Goal: Task Accomplishment & Management: Complete application form

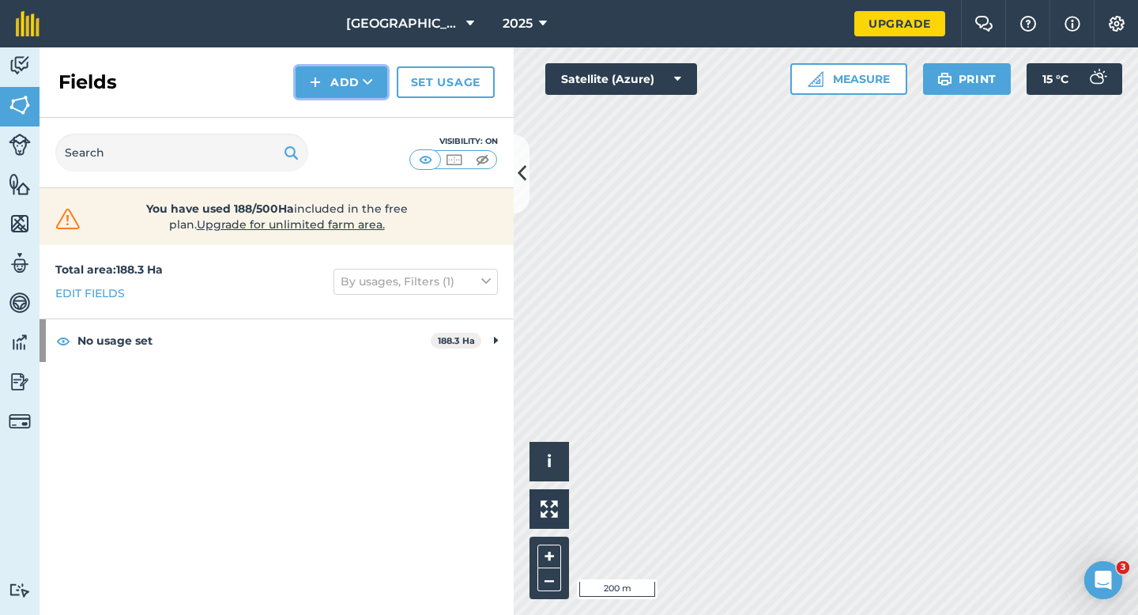
click at [325, 78] on button "Add" at bounding box center [341, 82] width 92 height 32
click at [334, 117] on link "Draw" at bounding box center [341, 117] width 87 height 35
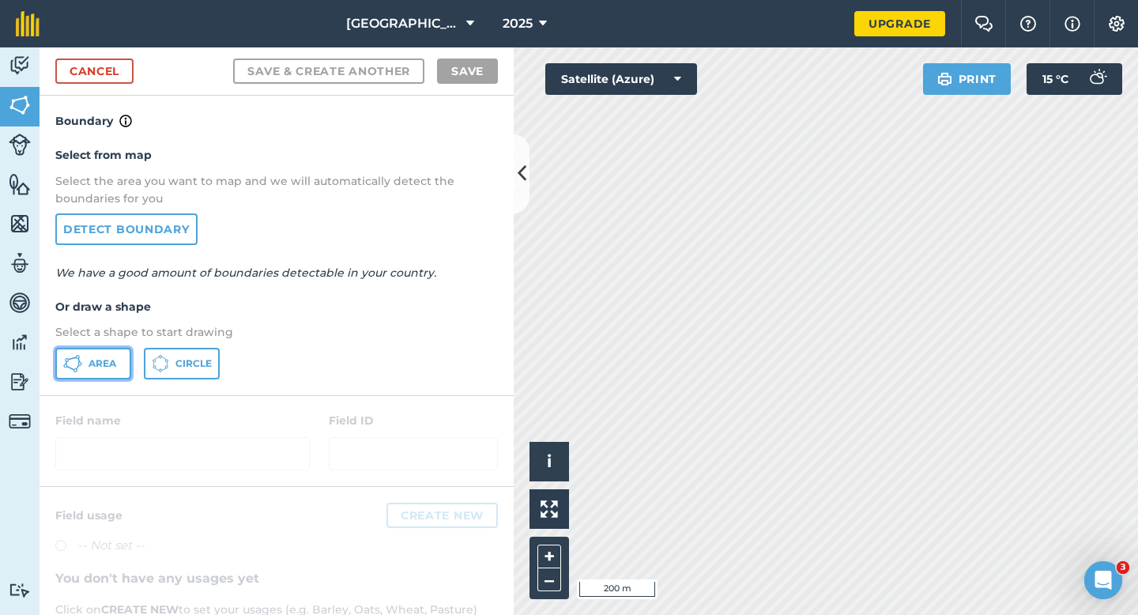
click at [118, 355] on button "Area" at bounding box center [93, 364] width 76 height 32
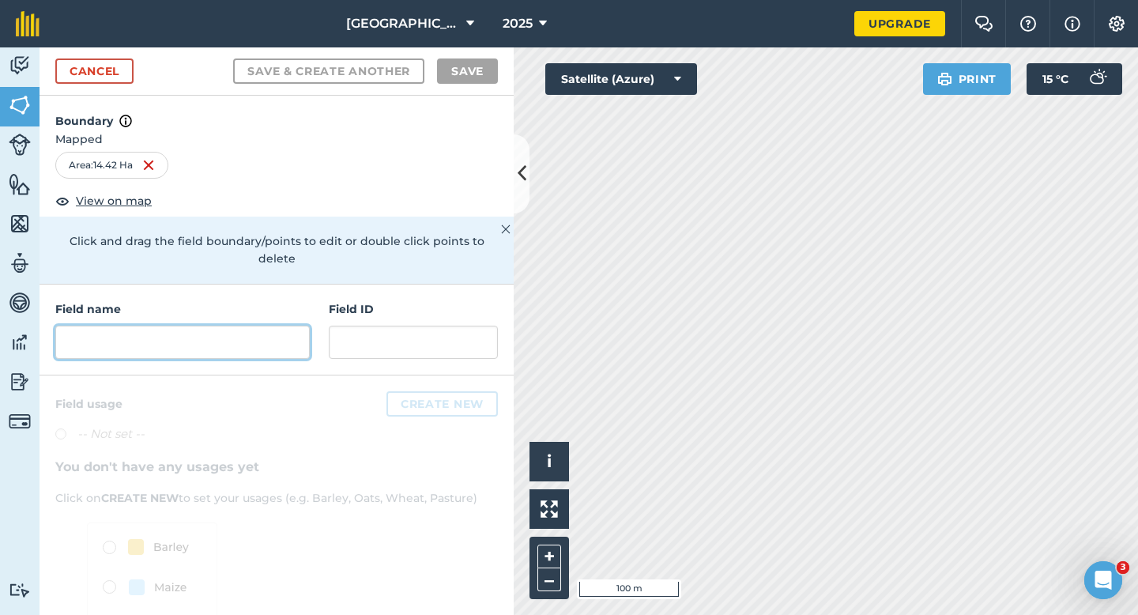
click at [122, 327] on input "text" at bounding box center [182, 341] width 254 height 33
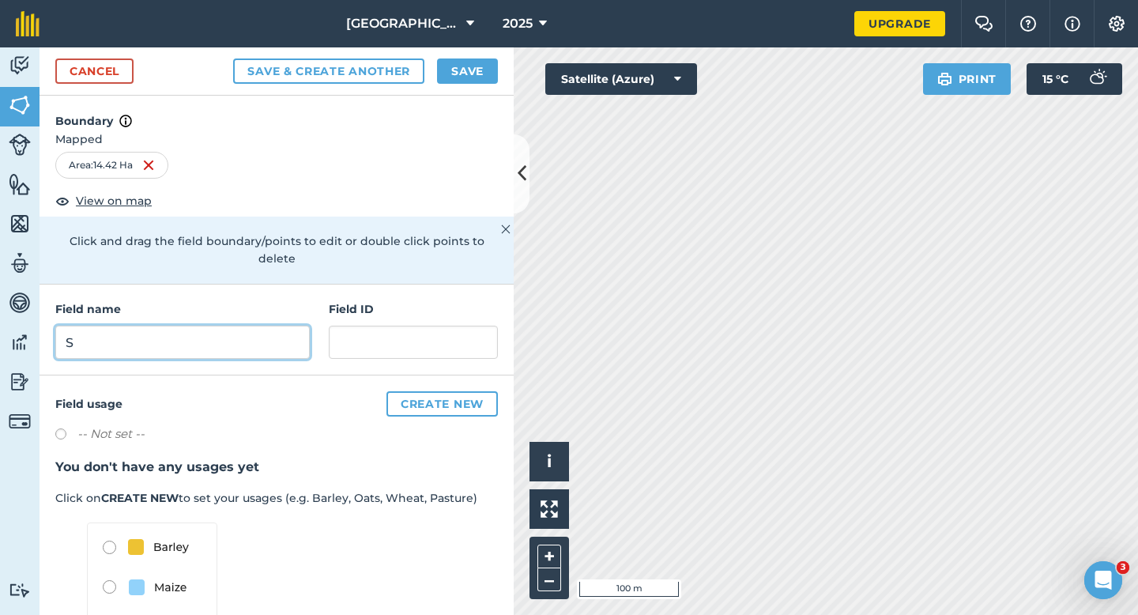
type input "S"
click at [464, 77] on button "Save" at bounding box center [467, 70] width 61 height 25
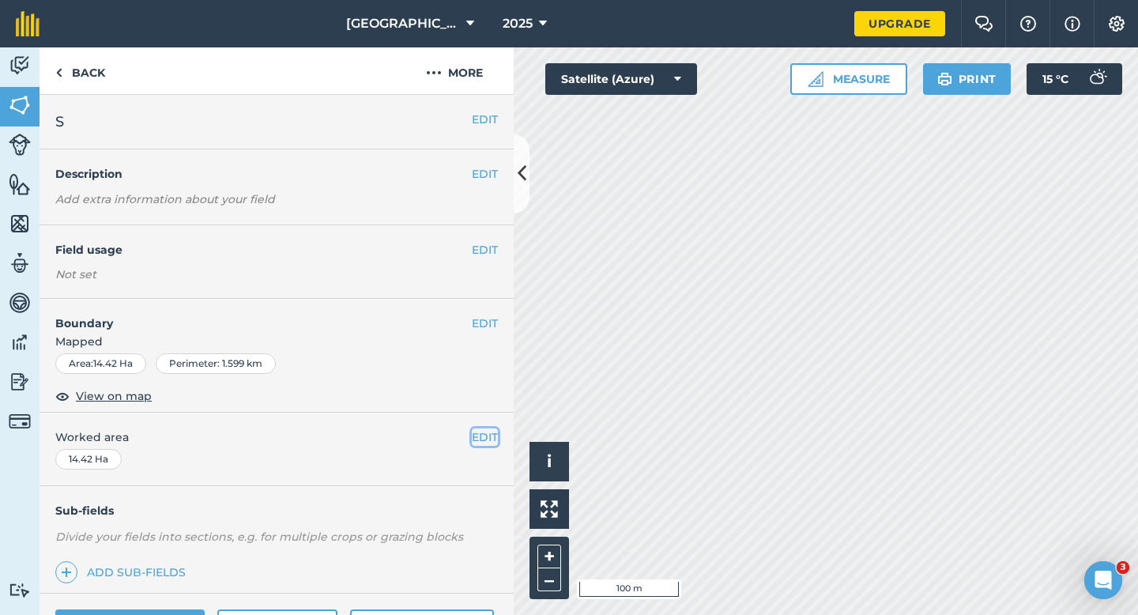
click at [472, 439] on button "EDIT" at bounding box center [485, 436] width 26 height 17
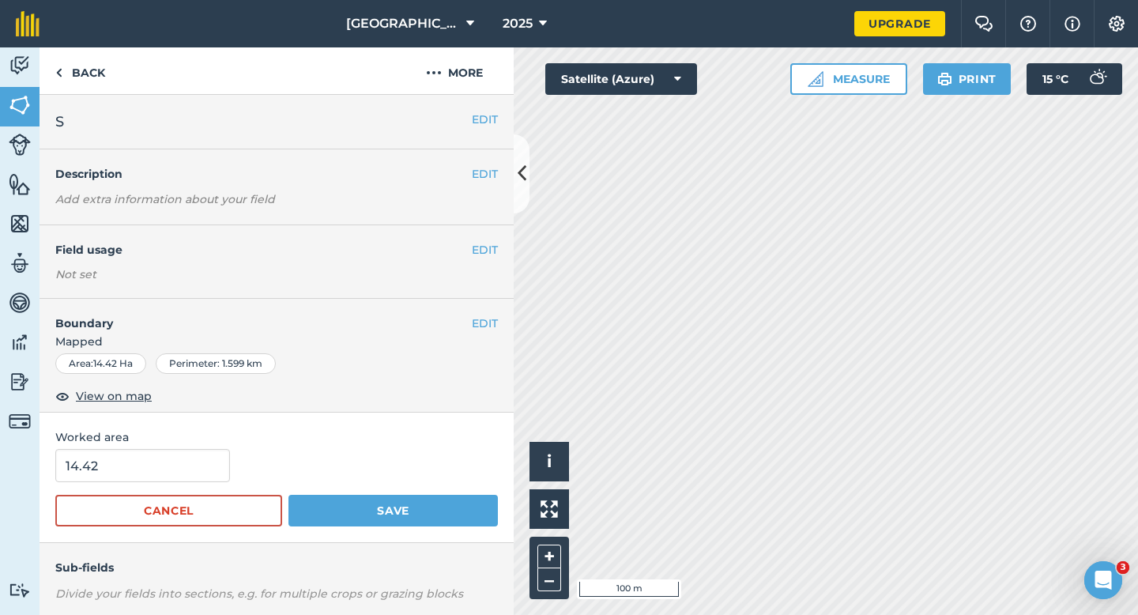
click at [112, 491] on form "14.42 Cancel Save" at bounding box center [276, 487] width 442 height 77
click at [120, 471] on input "14.42" at bounding box center [142, 465] width 175 height 33
type input "14.4"
click at [288, 495] on button "Save" at bounding box center [392, 511] width 209 height 32
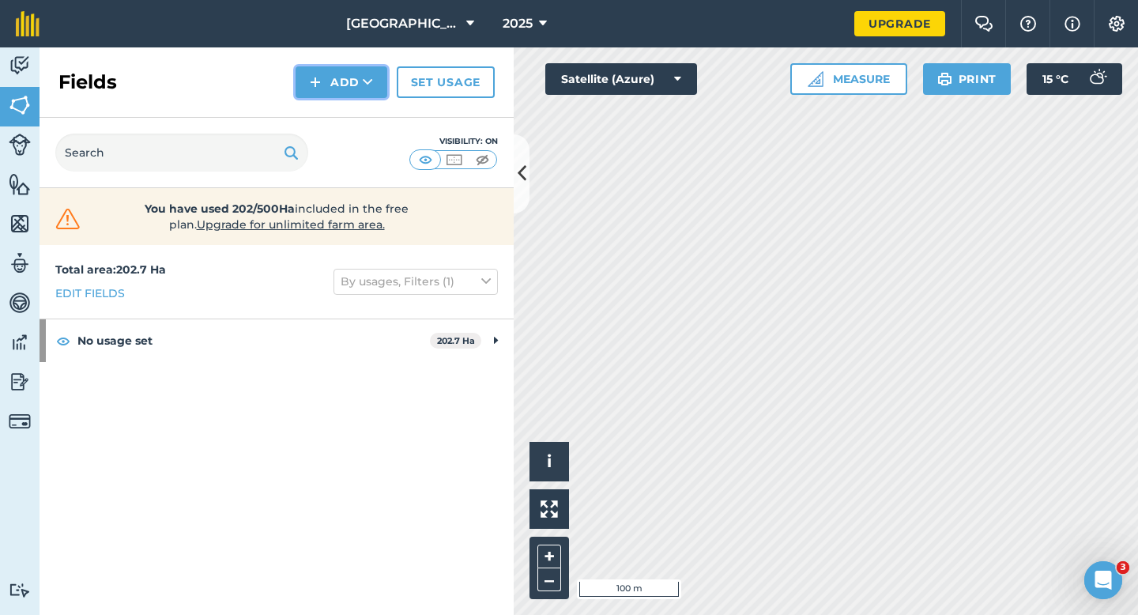
click at [346, 92] on button "Add" at bounding box center [341, 82] width 92 height 32
click at [346, 123] on link "Draw" at bounding box center [341, 117] width 87 height 35
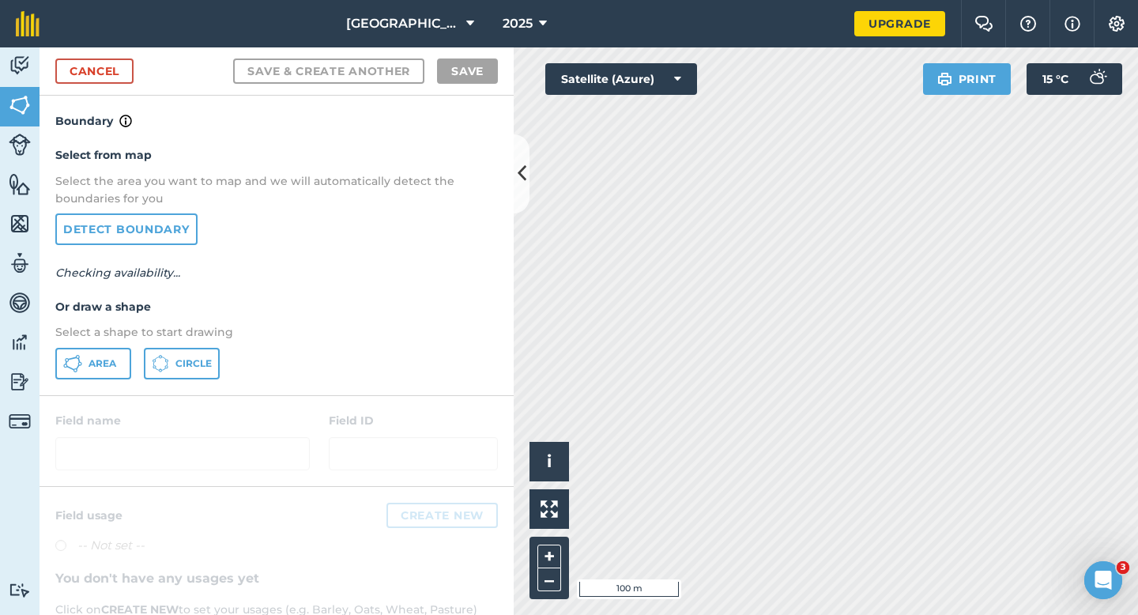
click at [97, 340] on p "Select a shape to start drawing" at bounding box center [276, 331] width 442 height 17
click at [109, 369] on span "Area" at bounding box center [102, 363] width 28 height 13
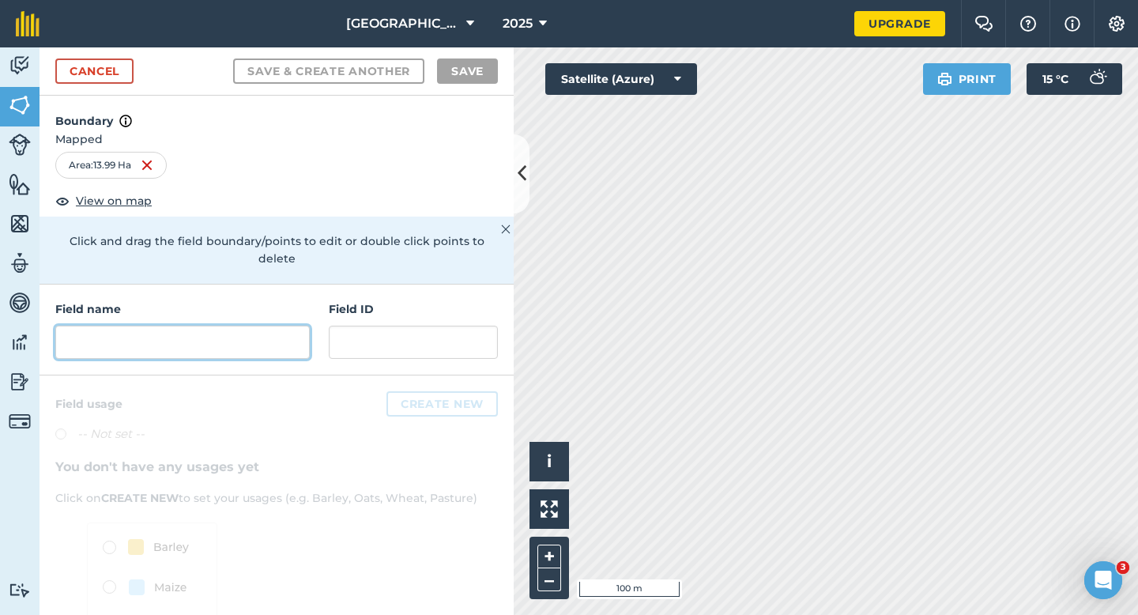
click at [239, 325] on input "text" at bounding box center [182, 341] width 254 height 33
type input "S"
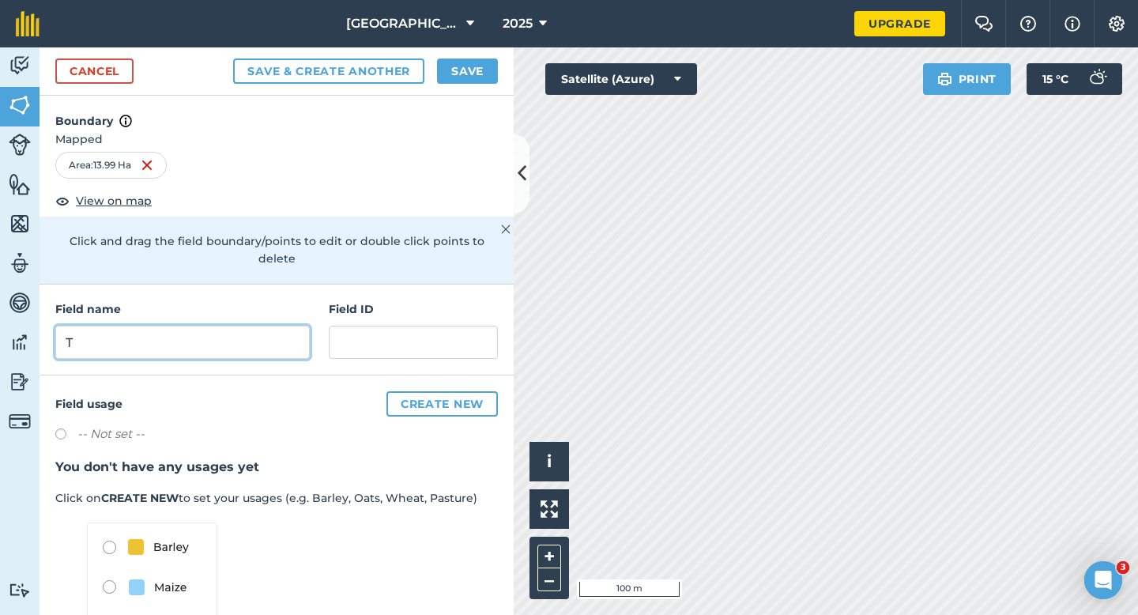
type input "T"
click at [482, 71] on button "Save" at bounding box center [467, 70] width 61 height 25
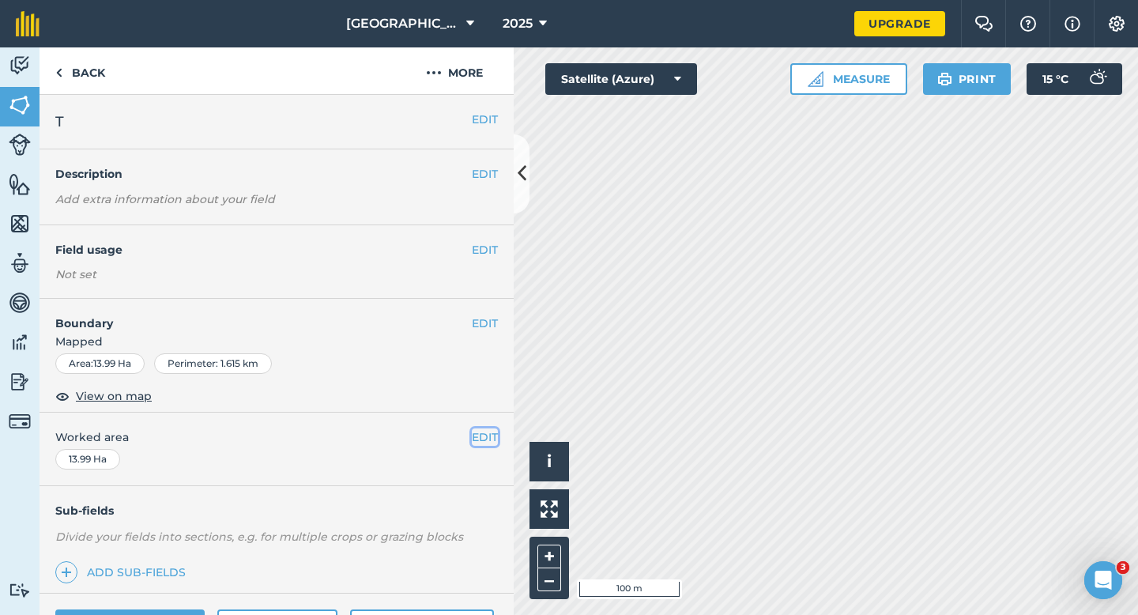
click at [488, 441] on button "EDIT" at bounding box center [485, 436] width 26 height 17
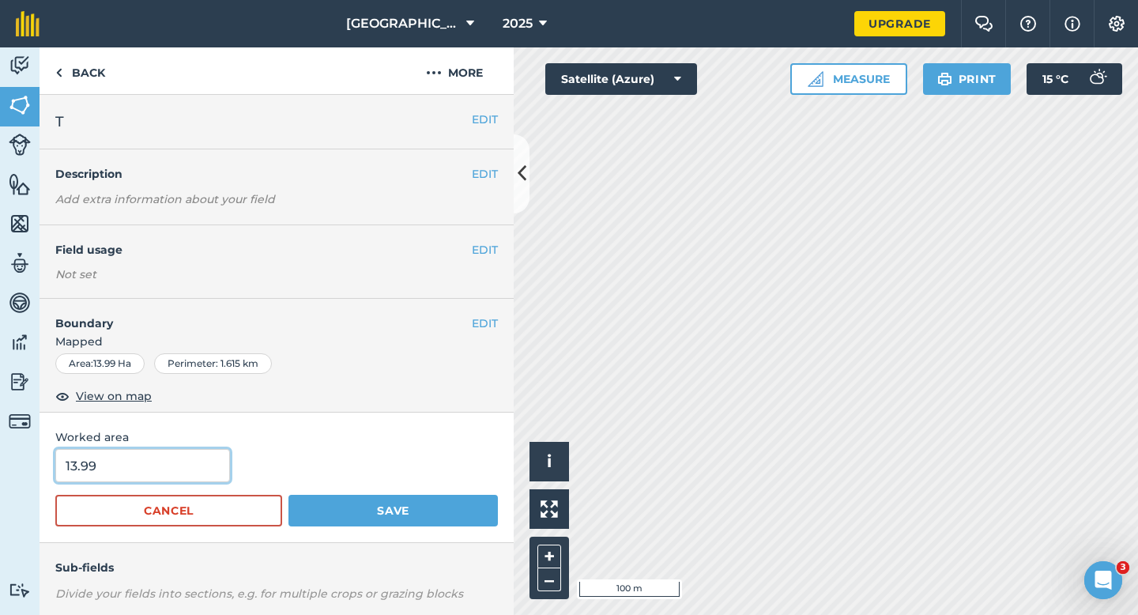
click at [194, 460] on input "13.99" at bounding box center [142, 465] width 175 height 33
type input "14"
click at [288, 495] on button "Save" at bounding box center [392, 511] width 209 height 32
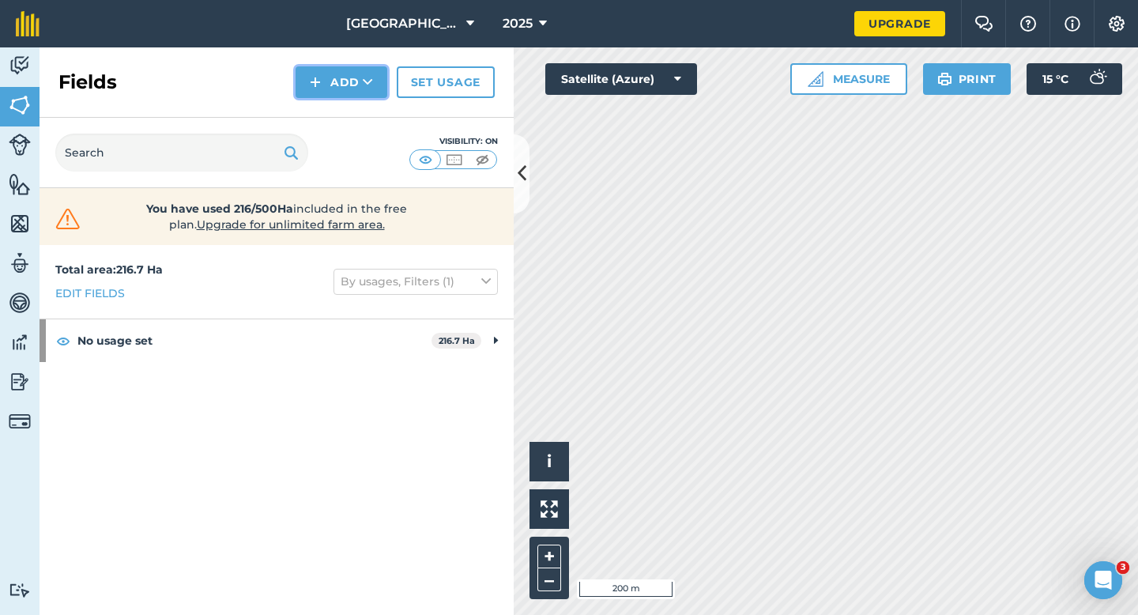
click at [322, 81] on button "Add" at bounding box center [341, 82] width 92 height 32
click at [325, 106] on link "Draw" at bounding box center [341, 117] width 87 height 35
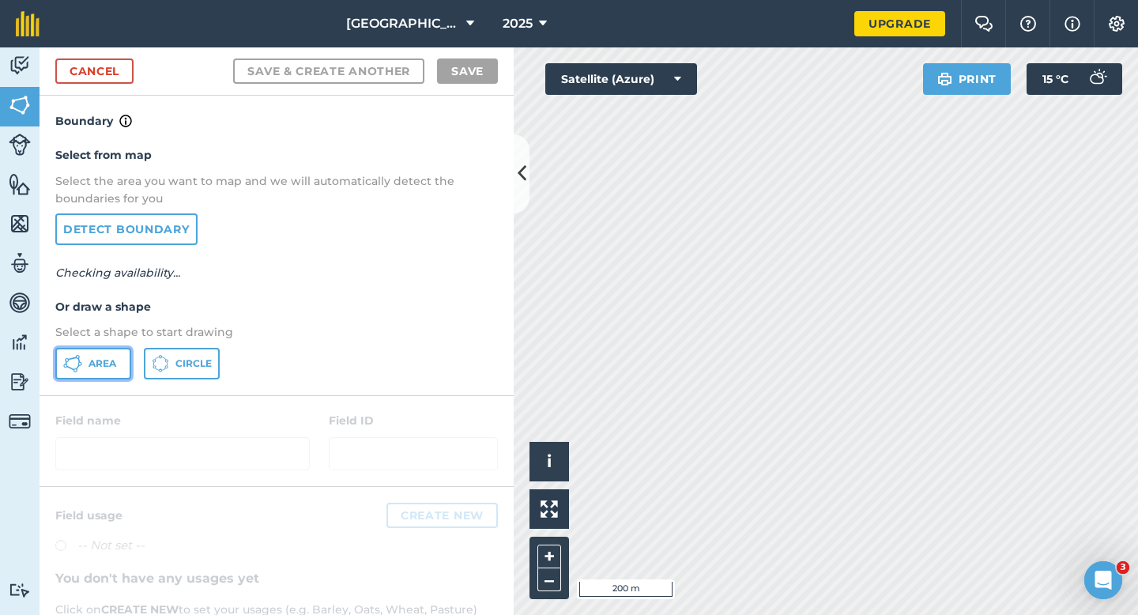
click at [104, 363] on span "Area" at bounding box center [102, 363] width 28 height 13
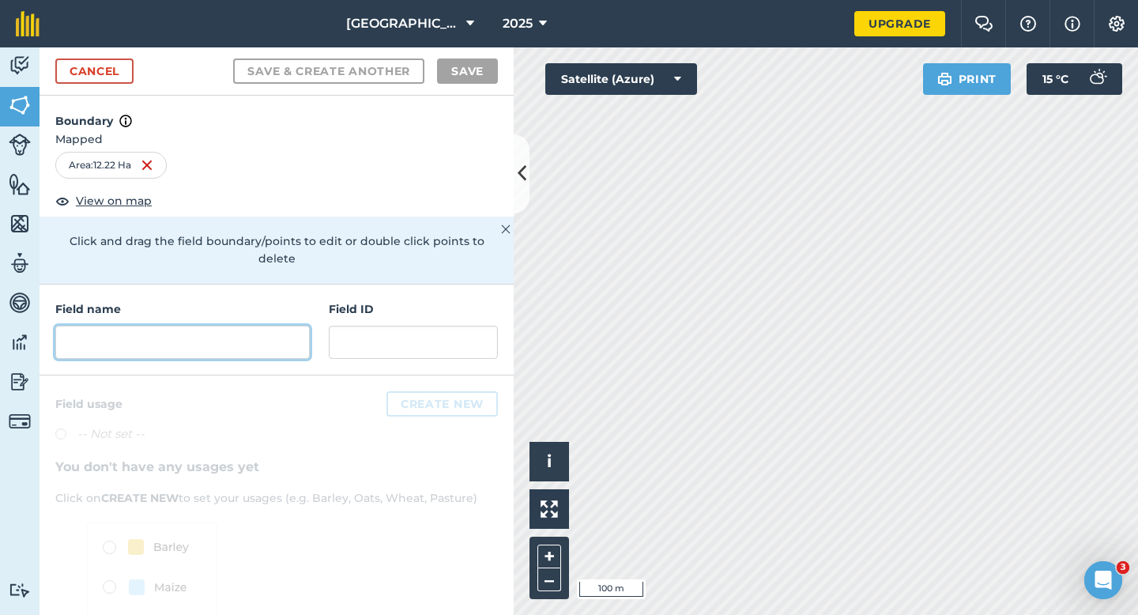
click at [236, 335] on input "text" at bounding box center [182, 341] width 254 height 33
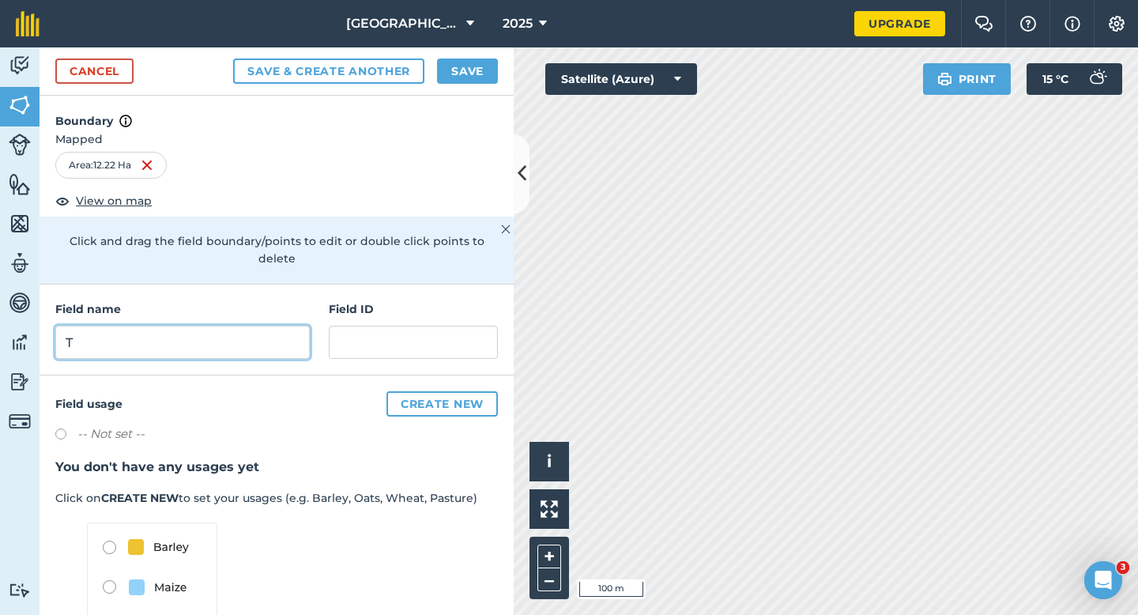
type input "T"
click at [466, 66] on button "Save" at bounding box center [467, 70] width 61 height 25
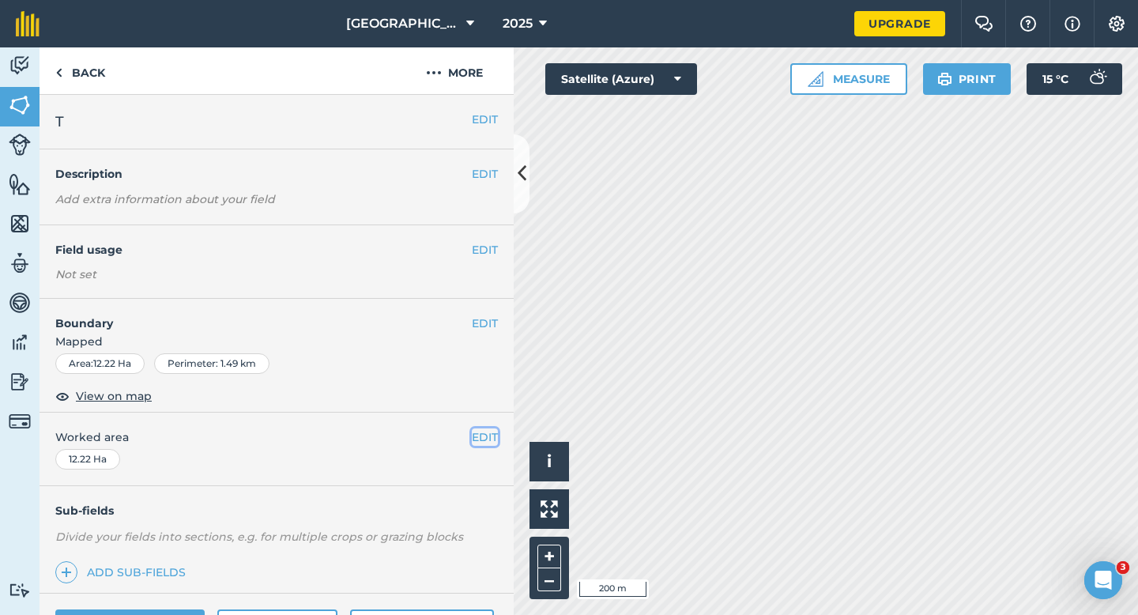
click at [476, 439] on button "EDIT" at bounding box center [485, 436] width 26 height 17
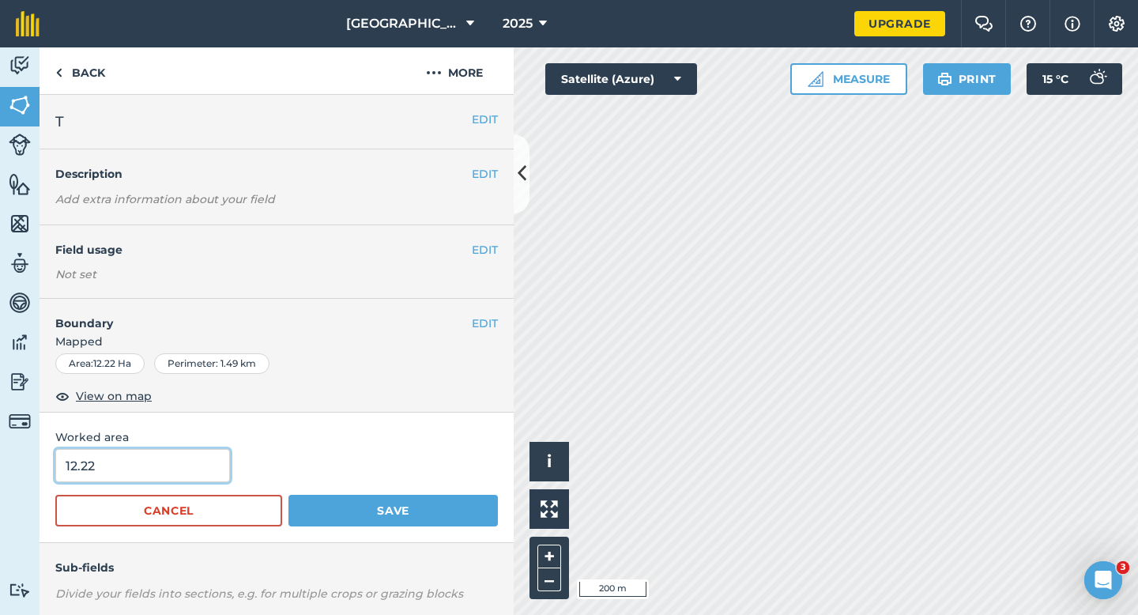
click at [201, 482] on input "12.22" at bounding box center [142, 465] width 175 height 33
type input "12.2"
click at [288, 495] on button "Save" at bounding box center [392, 511] width 209 height 32
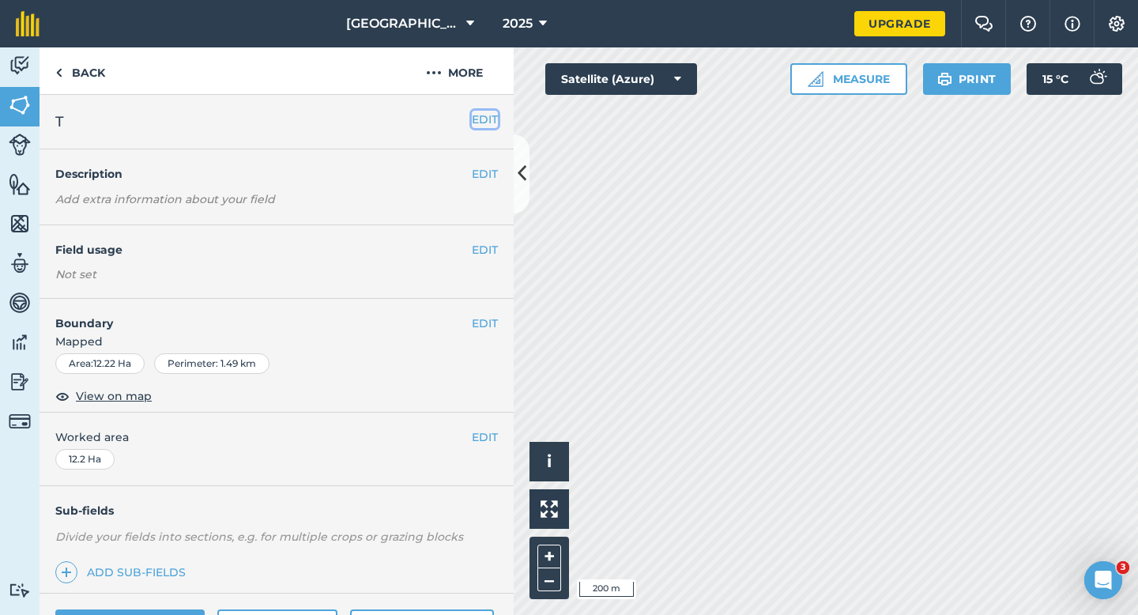
click at [480, 119] on button "EDIT" at bounding box center [485, 119] width 26 height 17
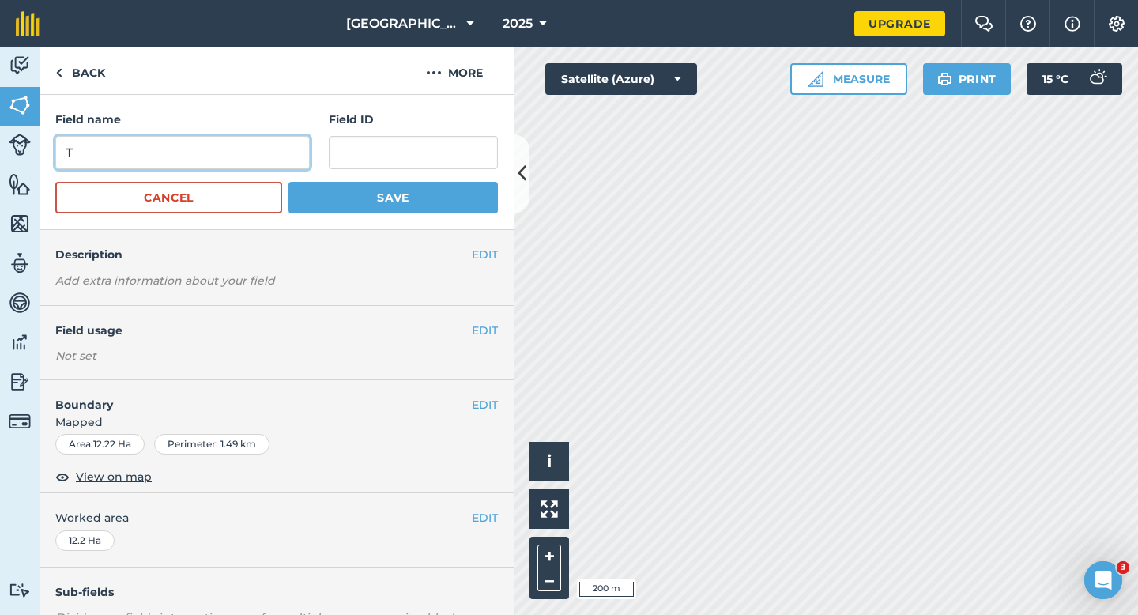
click at [238, 165] on input "T" at bounding box center [182, 152] width 254 height 33
type input "U"
click at [288, 182] on button "Save" at bounding box center [392, 198] width 209 height 32
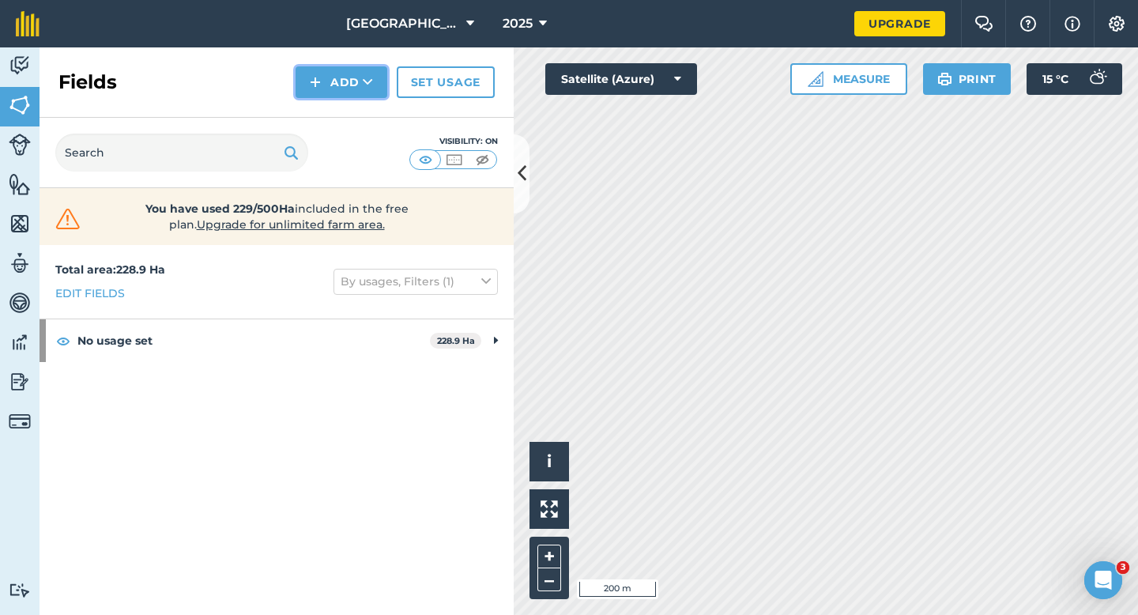
click at [352, 88] on button "Add" at bounding box center [341, 82] width 92 height 32
click at [352, 103] on link "Draw" at bounding box center [341, 117] width 87 height 35
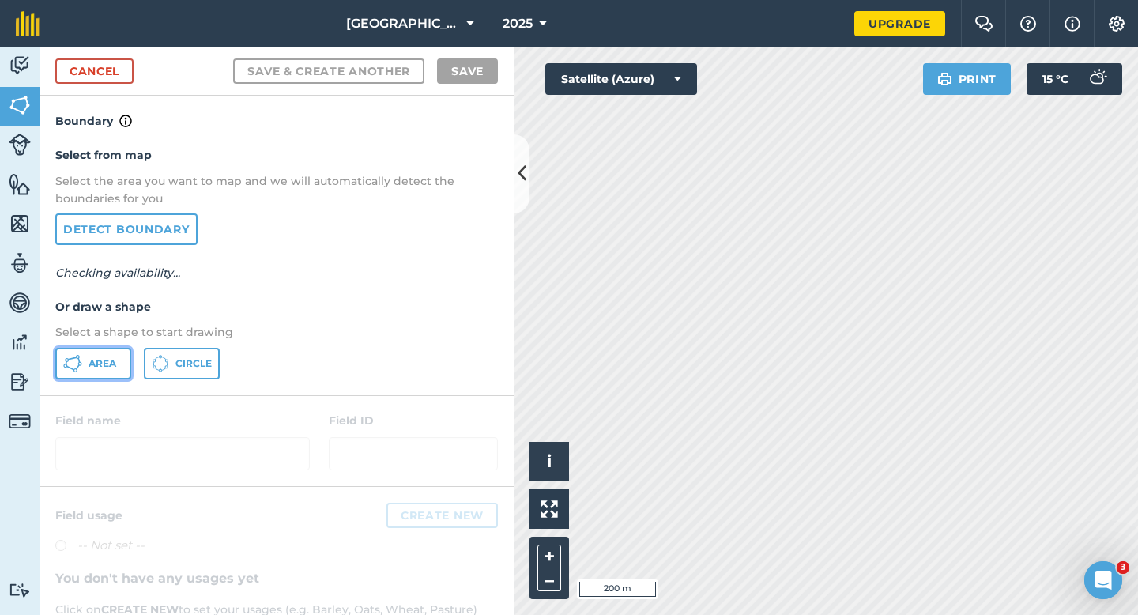
click at [111, 370] on button "Area" at bounding box center [93, 364] width 76 height 32
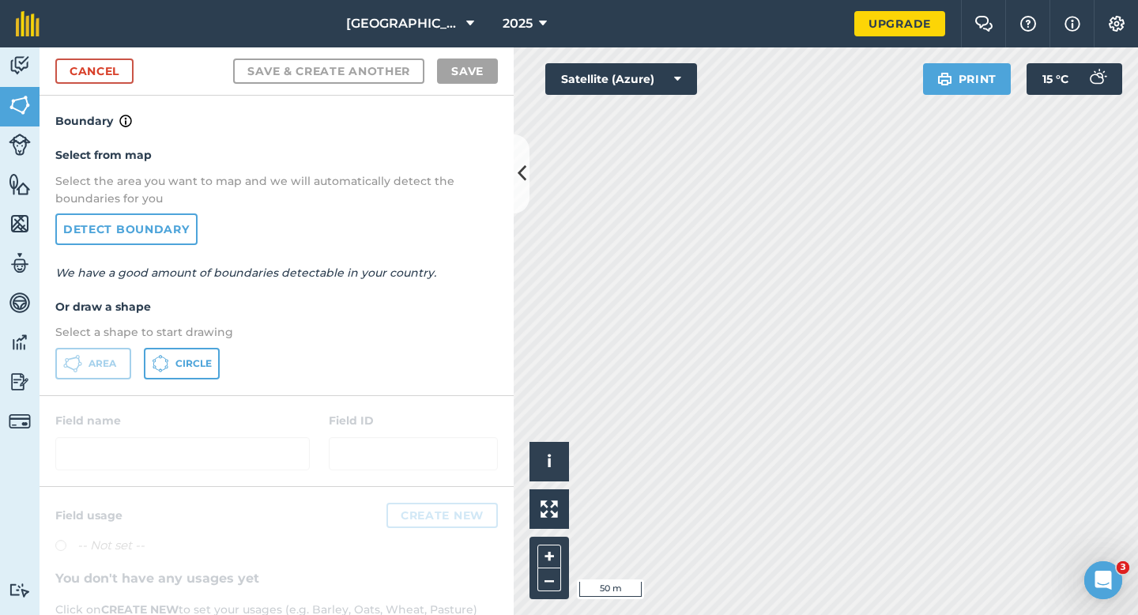
click at [754, 340] on div "Click to start drawing i © 2025 TomTom, Microsoft 50 m + –" at bounding box center [826, 330] width 624 height 567
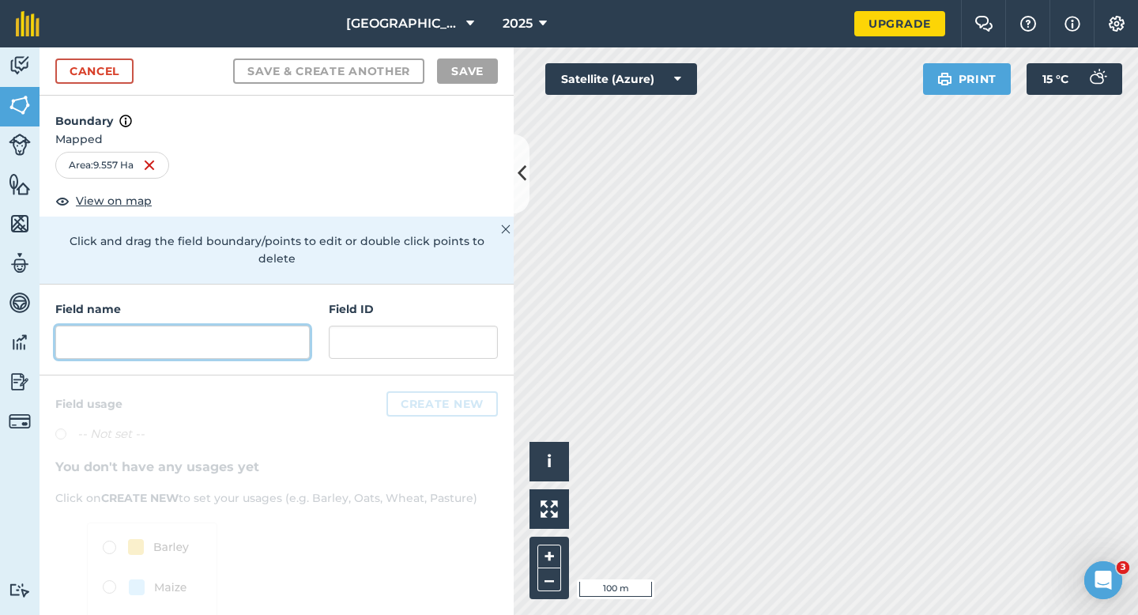
click at [179, 325] on input "text" at bounding box center [182, 341] width 254 height 33
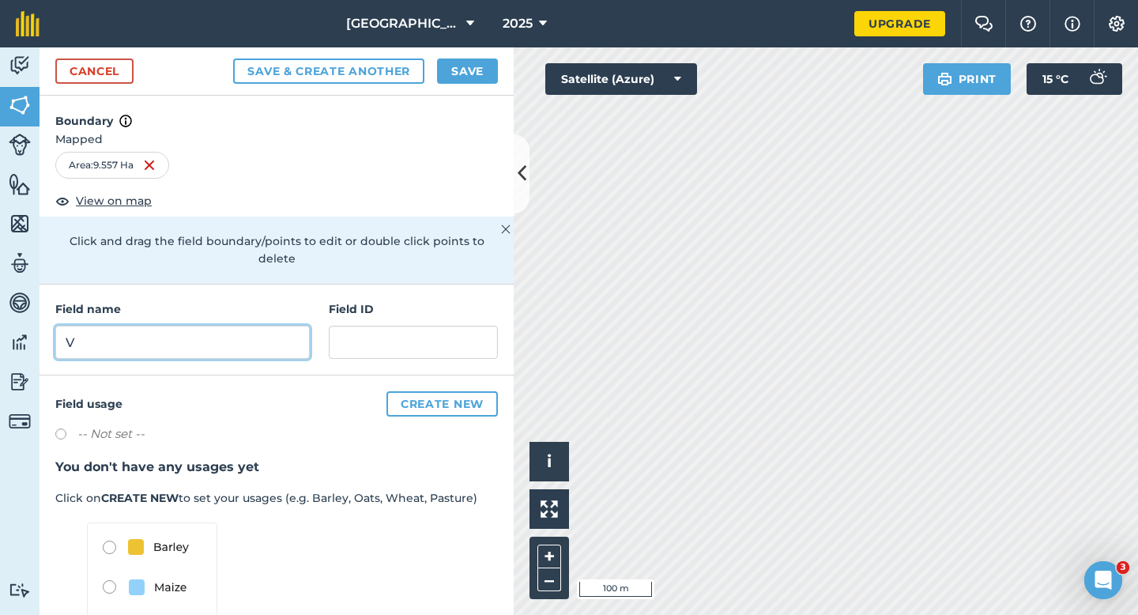
type input "V"
click at [448, 91] on div "Cancel Save & Create Another Save" at bounding box center [277, 71] width 474 height 48
click at [451, 77] on button "Save" at bounding box center [467, 70] width 61 height 25
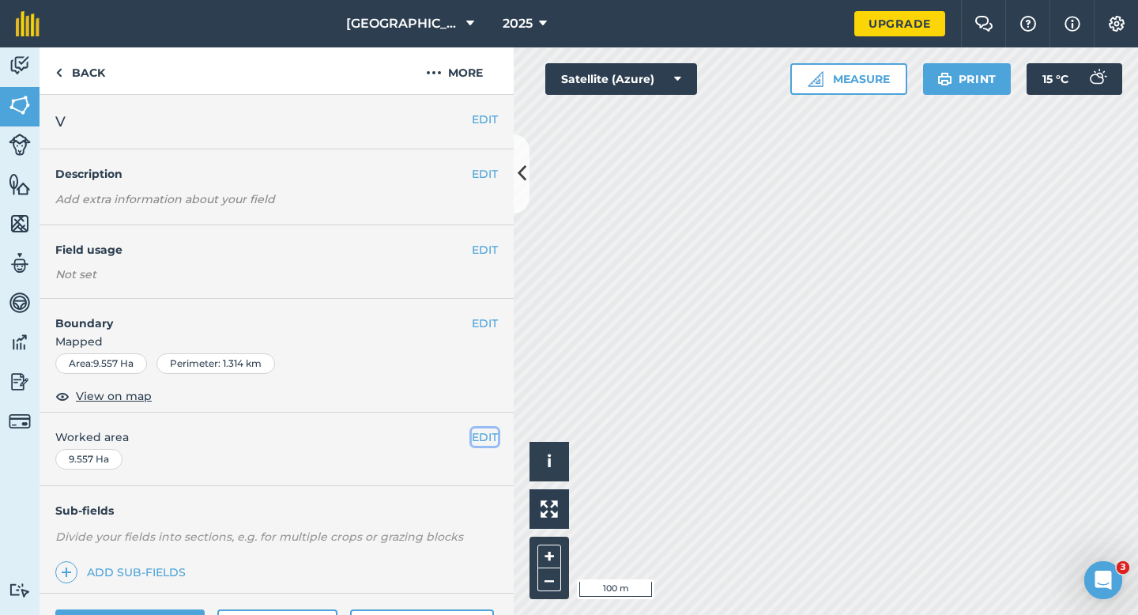
click at [482, 430] on button "EDIT" at bounding box center [485, 436] width 26 height 17
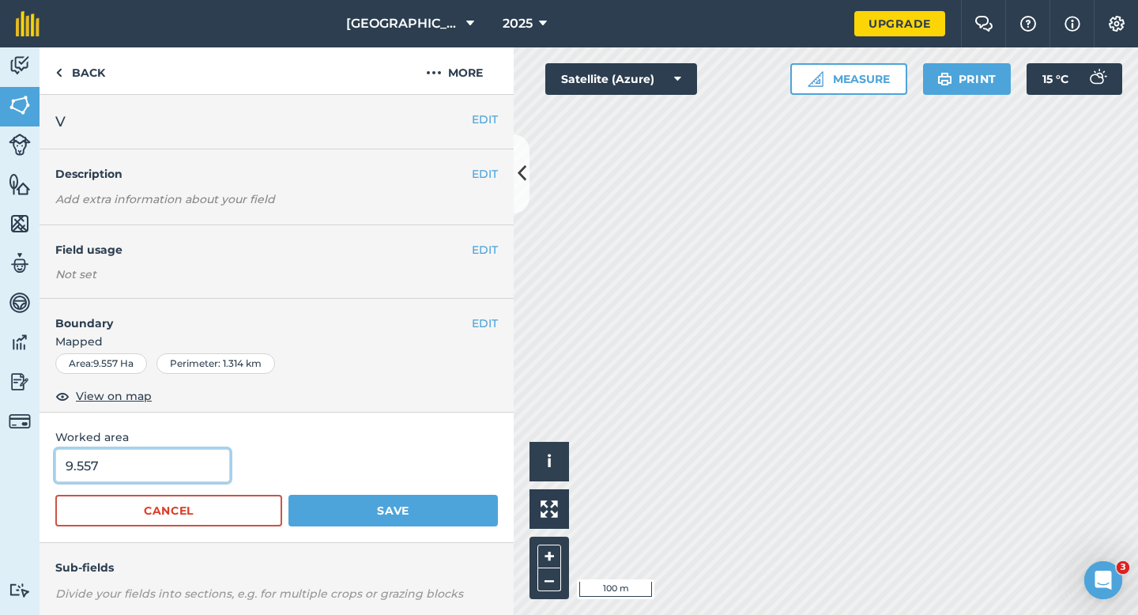
click at [101, 475] on input "9.557" at bounding box center [142, 465] width 175 height 33
type input "9.5"
click at [288, 495] on button "Save" at bounding box center [392, 511] width 209 height 32
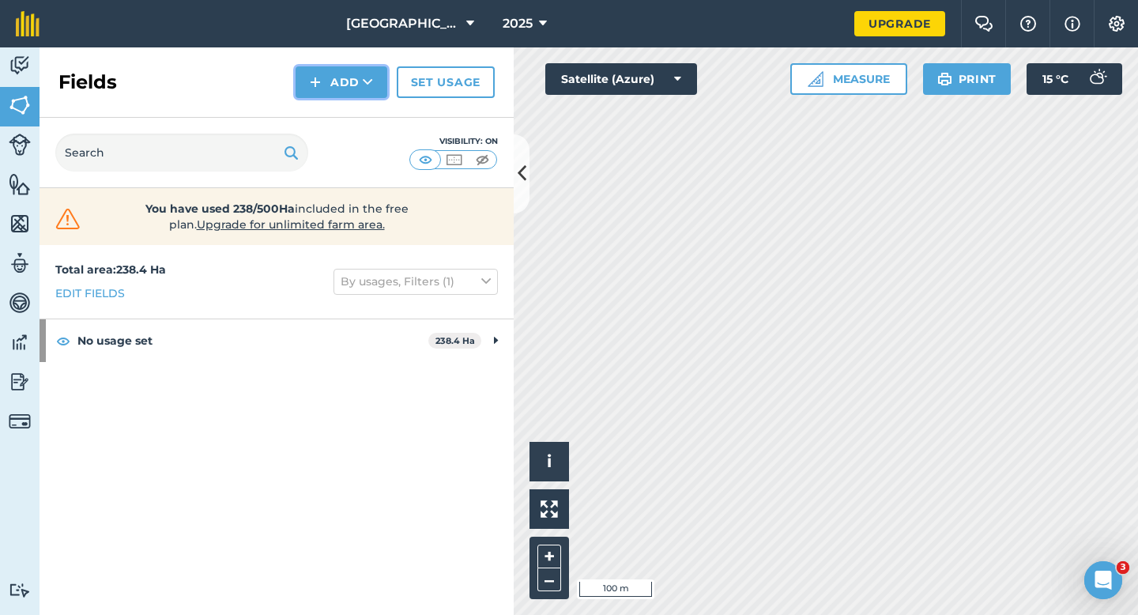
click at [343, 92] on button "Add" at bounding box center [341, 82] width 92 height 32
click at [343, 111] on link "Draw" at bounding box center [341, 117] width 87 height 35
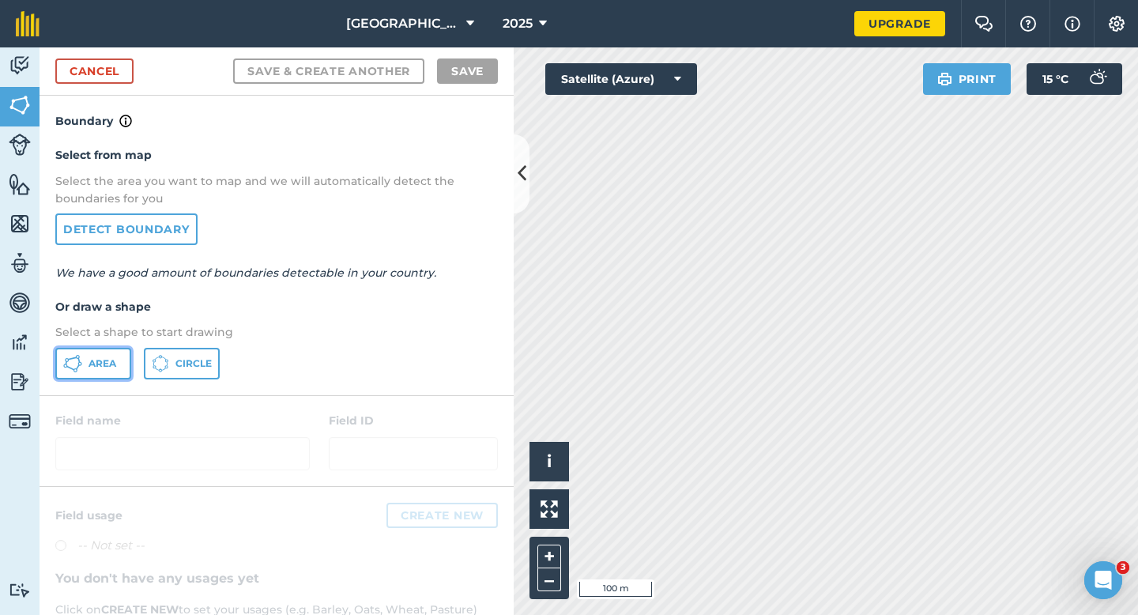
click at [67, 378] on button "Area" at bounding box center [93, 364] width 76 height 32
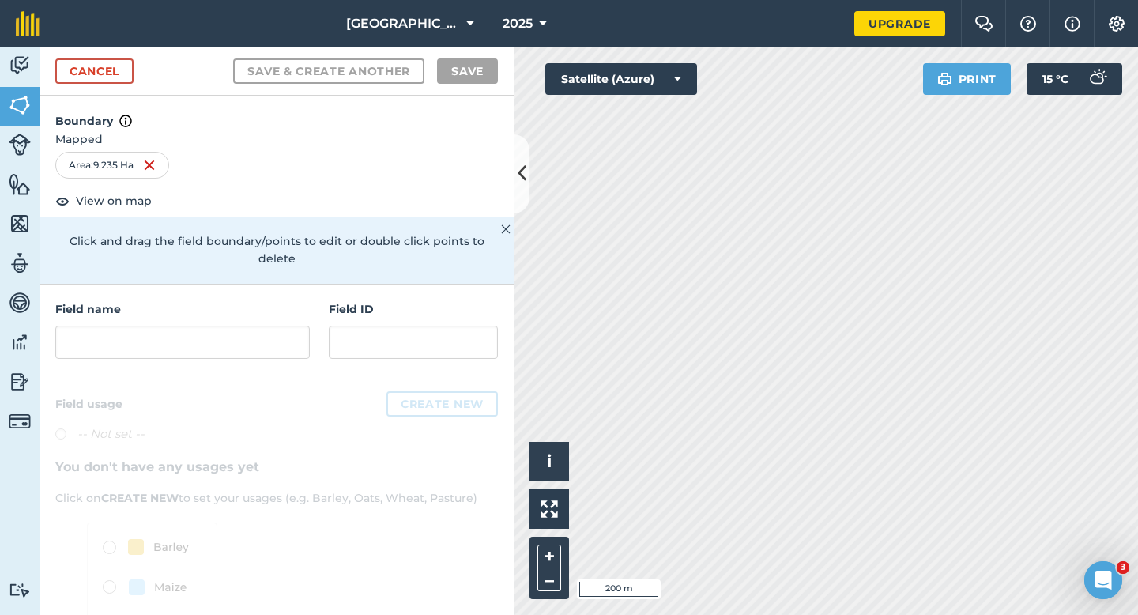
click at [318, 323] on div "Field name Field ID" at bounding box center [277, 329] width 474 height 91
click at [302, 325] on input "text" at bounding box center [182, 341] width 254 height 33
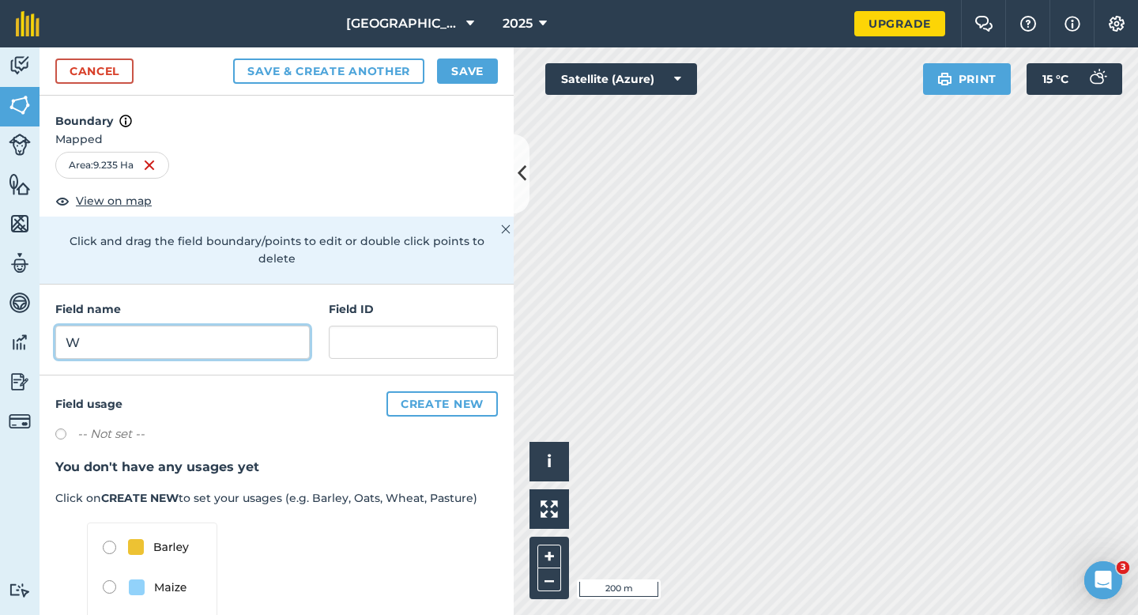
type input "W"
click at [459, 60] on button "Save" at bounding box center [467, 70] width 61 height 25
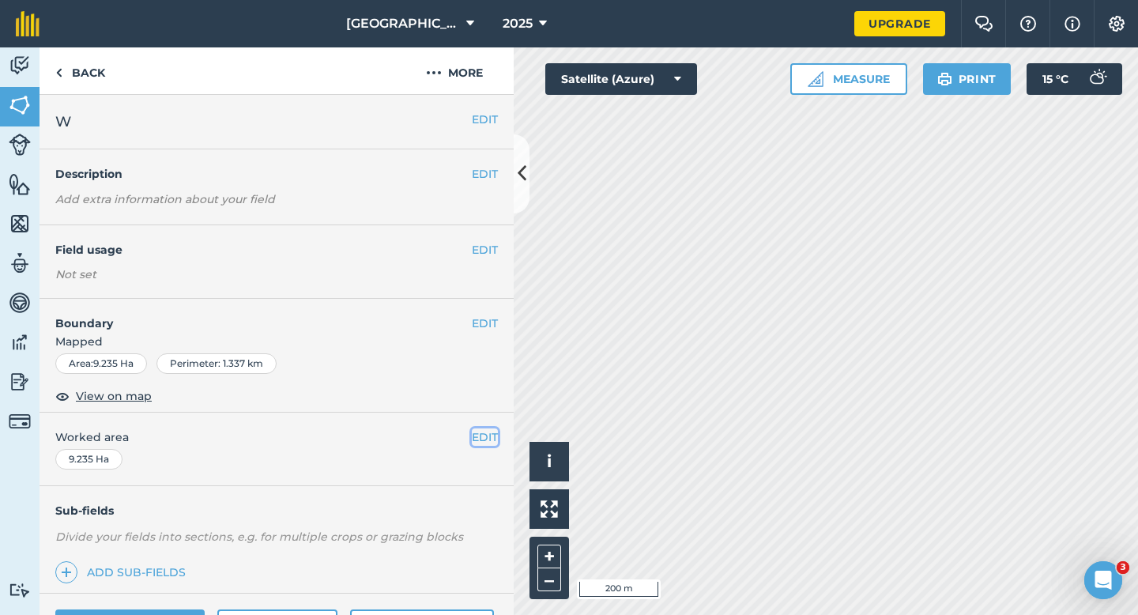
click at [491, 433] on button "EDIT" at bounding box center [485, 436] width 26 height 17
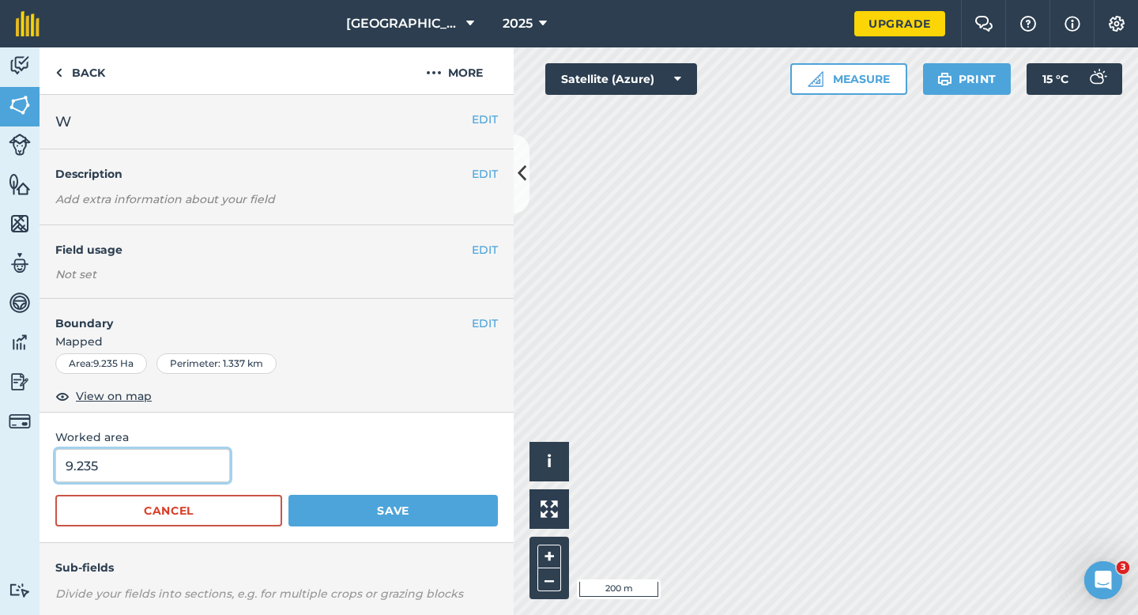
click at [180, 482] on input "9.235" at bounding box center [142, 465] width 175 height 33
type input "9.2"
click at [288, 495] on button "Save" at bounding box center [392, 511] width 209 height 32
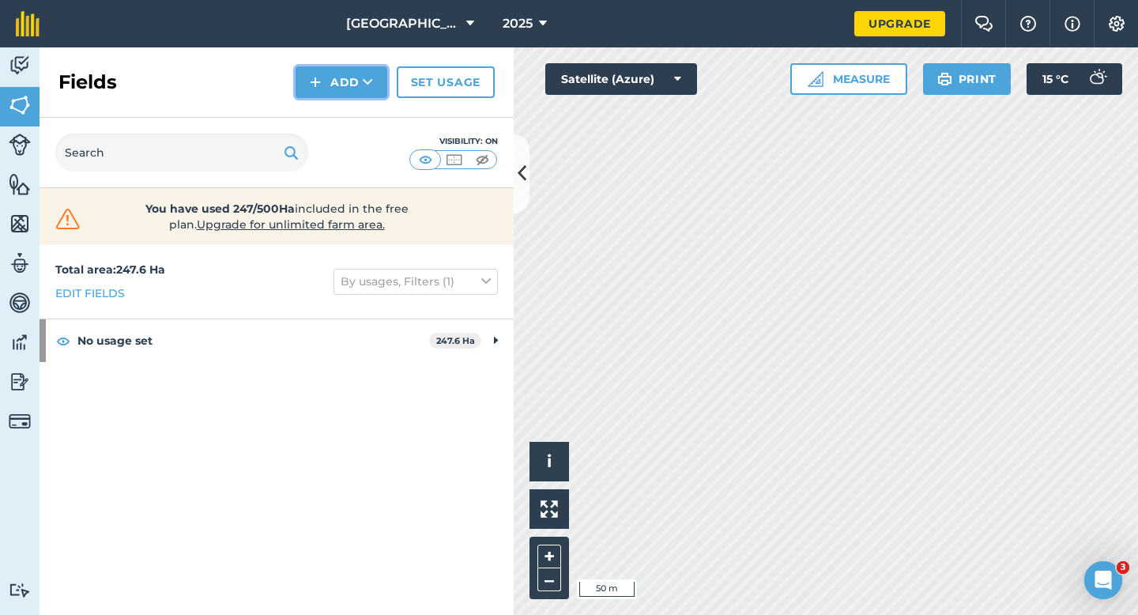
click at [329, 77] on button "Add" at bounding box center [341, 82] width 92 height 32
click at [329, 113] on link "Draw" at bounding box center [341, 117] width 87 height 35
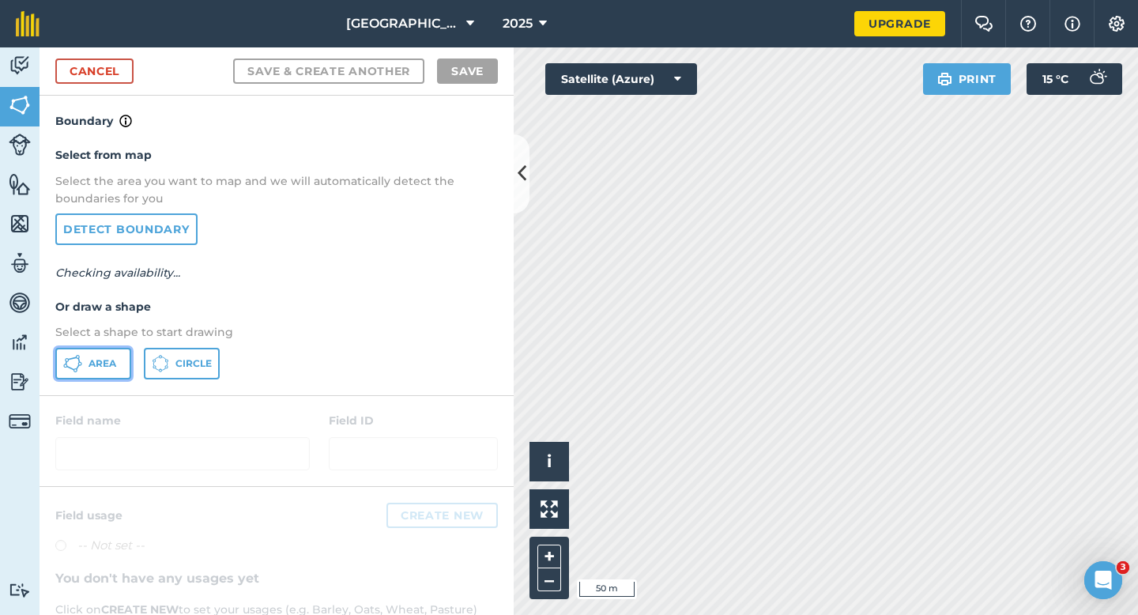
click at [97, 356] on button "Area" at bounding box center [93, 364] width 76 height 32
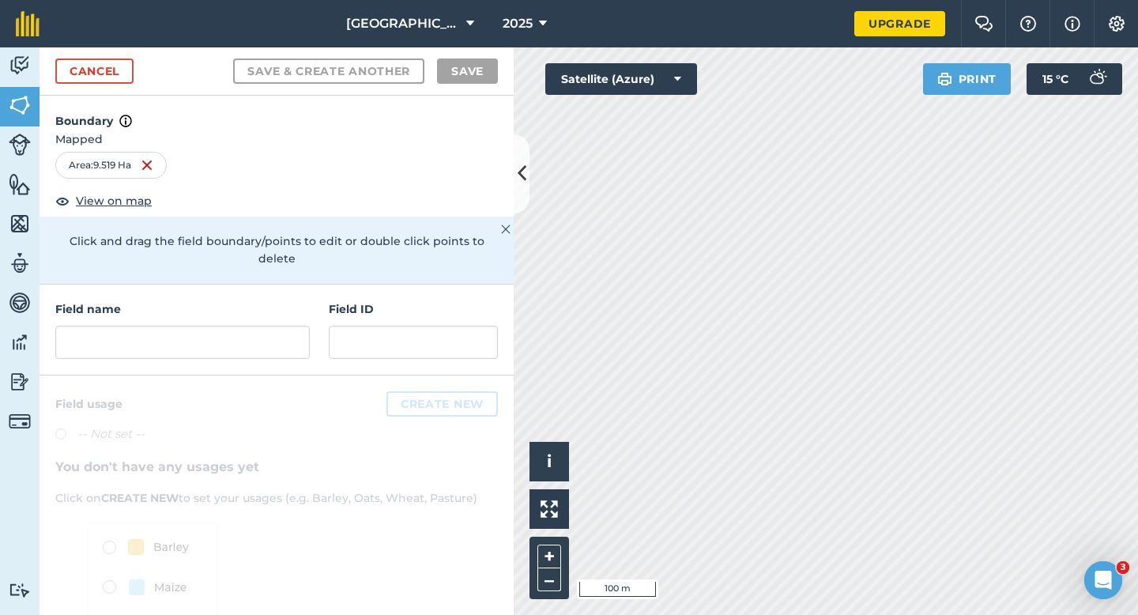
click at [318, 321] on div "Field name Field ID" at bounding box center [277, 329] width 474 height 91
click at [281, 325] on input "text" at bounding box center [182, 341] width 254 height 33
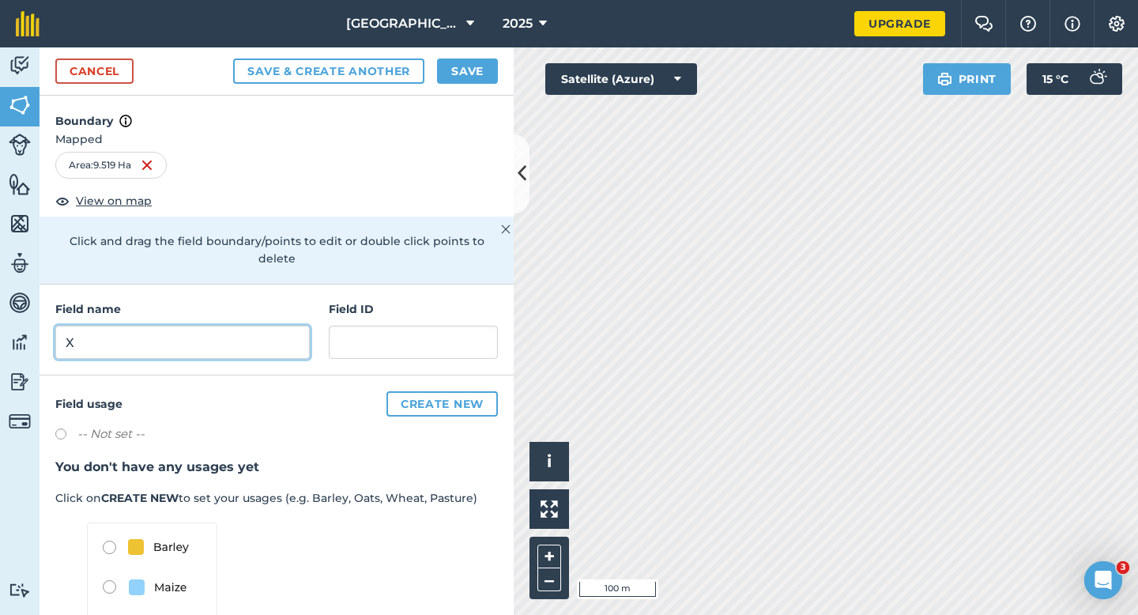
type input "X"
click at [473, 77] on button "Save" at bounding box center [467, 70] width 61 height 25
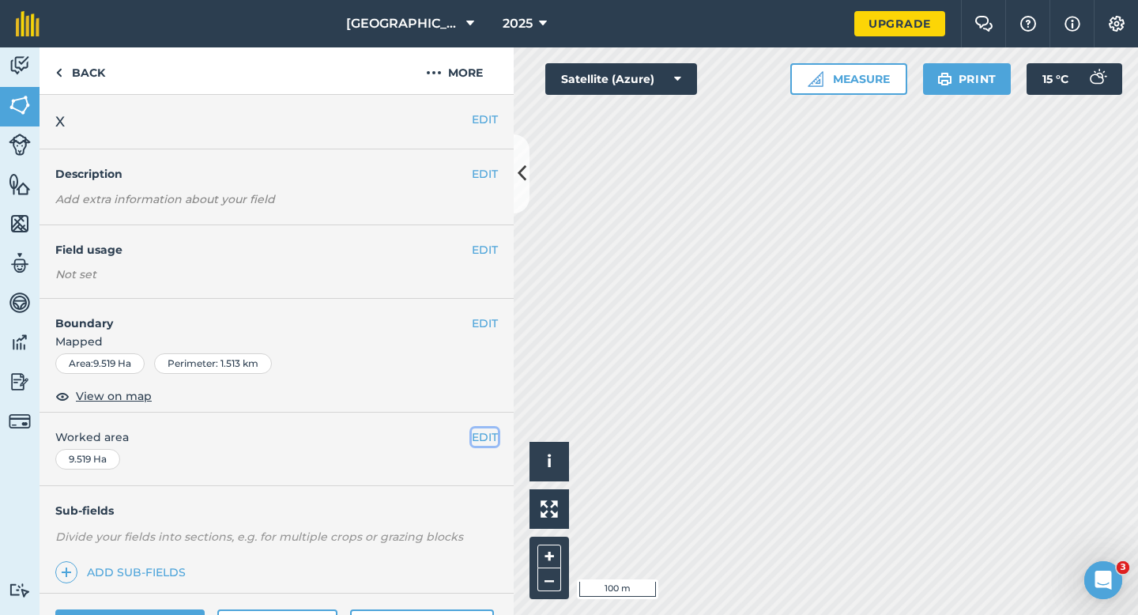
click at [482, 438] on button "EDIT" at bounding box center [485, 436] width 26 height 17
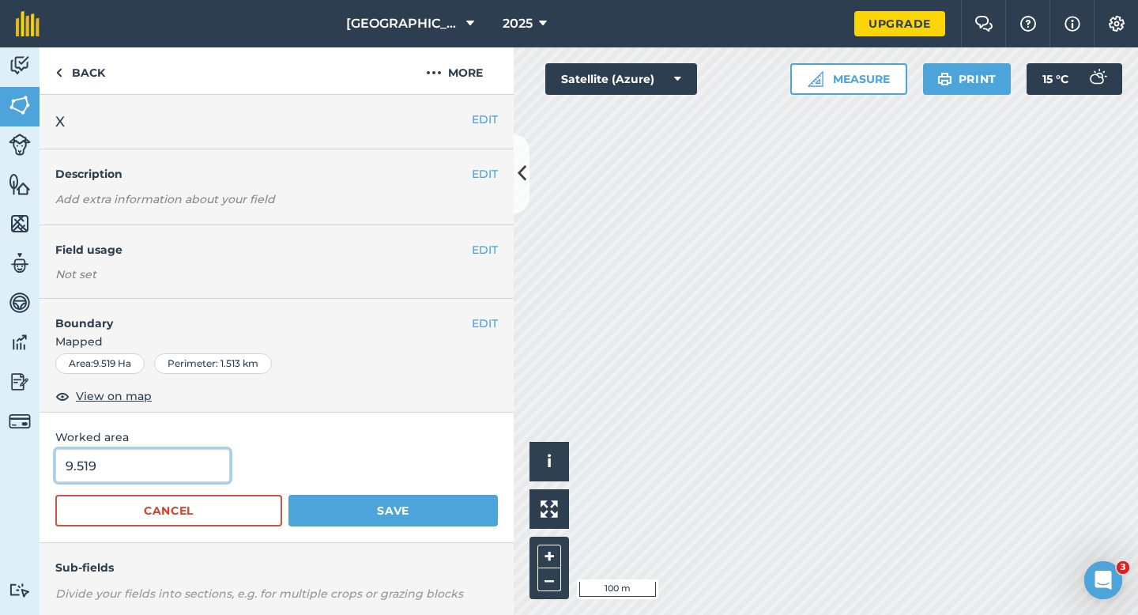
click at [192, 465] on input "9.519" at bounding box center [142, 465] width 175 height 33
type input "9.5"
click at [288, 495] on button "Save" at bounding box center [392, 511] width 209 height 32
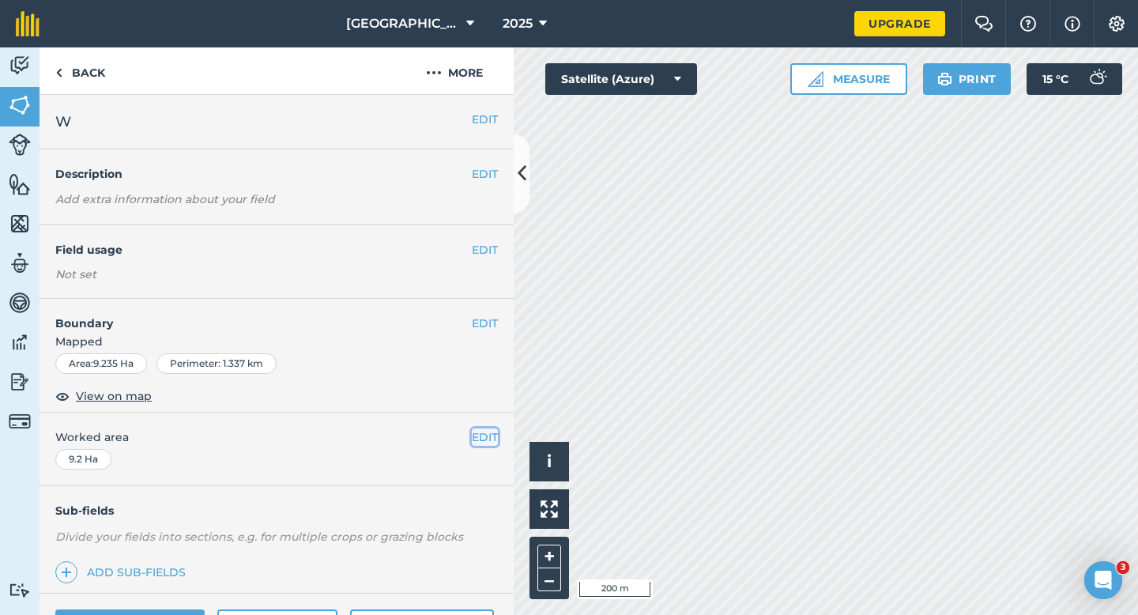
click at [484, 430] on button "EDIT" at bounding box center [485, 436] width 26 height 17
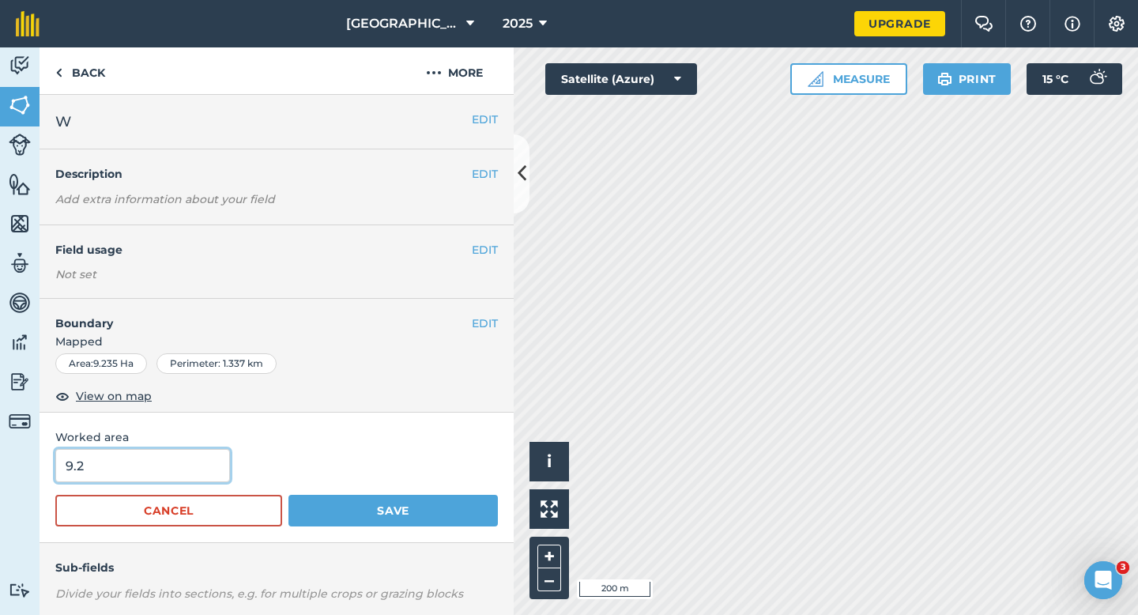
click at [174, 477] on input "9.2" at bounding box center [142, 465] width 175 height 33
type input "9.5"
click at [288, 495] on button "Save" at bounding box center [392, 511] width 209 height 32
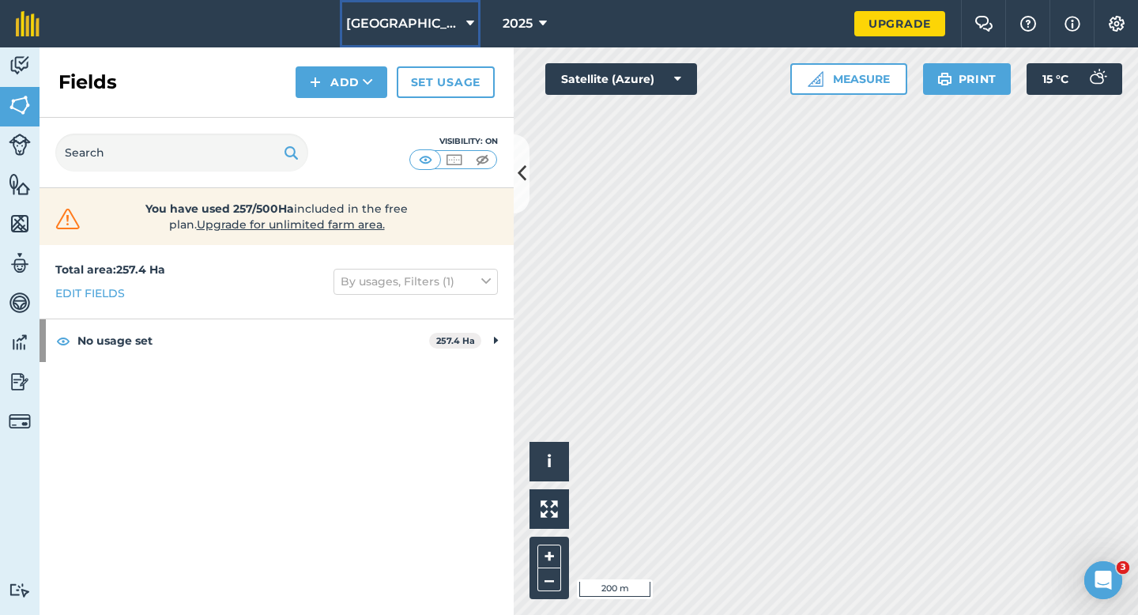
click at [371, 28] on span "[GEOGRAPHIC_DATA]" at bounding box center [403, 23] width 114 height 19
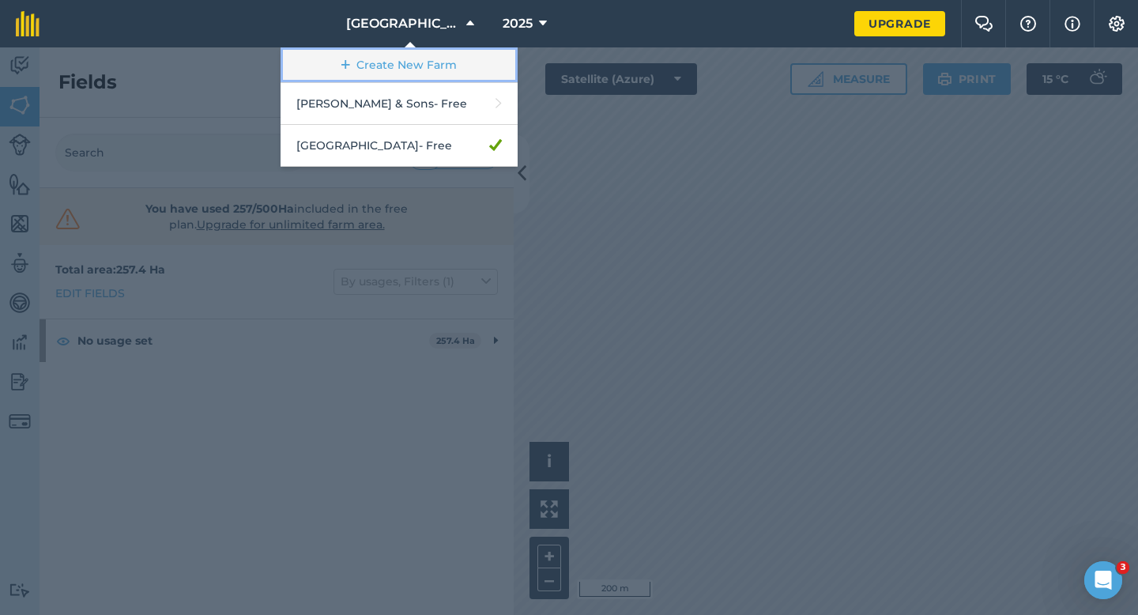
click at [371, 58] on link "Create New Farm" at bounding box center [398, 65] width 237 height 36
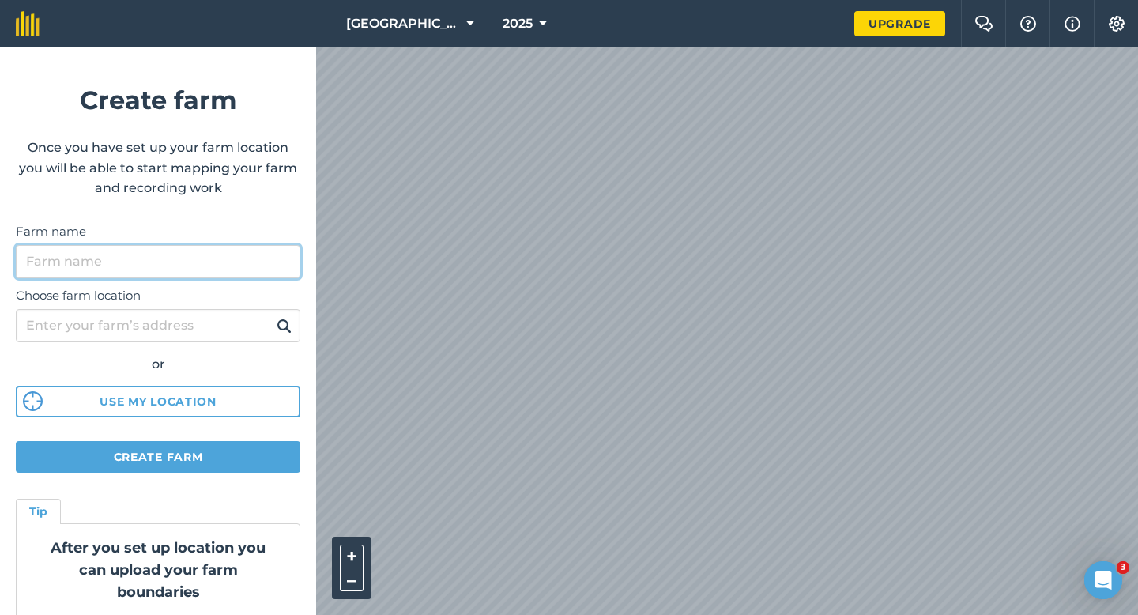
click at [210, 254] on input "Farm name" at bounding box center [158, 261] width 284 height 33
type input "[PERSON_NAME] Farming LTD"
